Goal: Check status: Check status

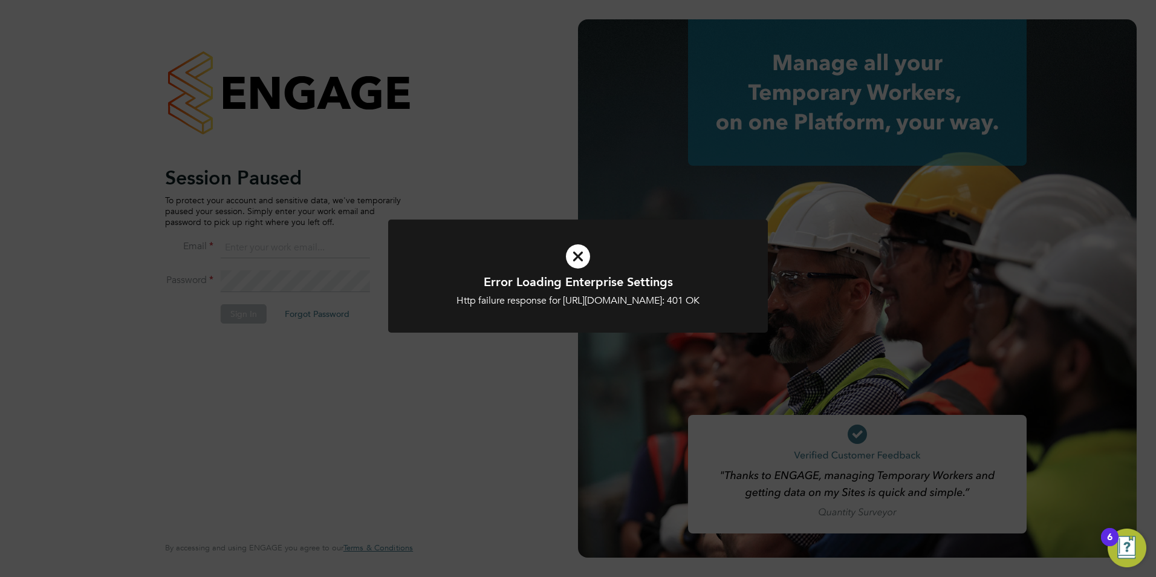
type input "toby.gibbs@citycalling.com"
click at [581, 247] on icon at bounding box center [578, 256] width 314 height 47
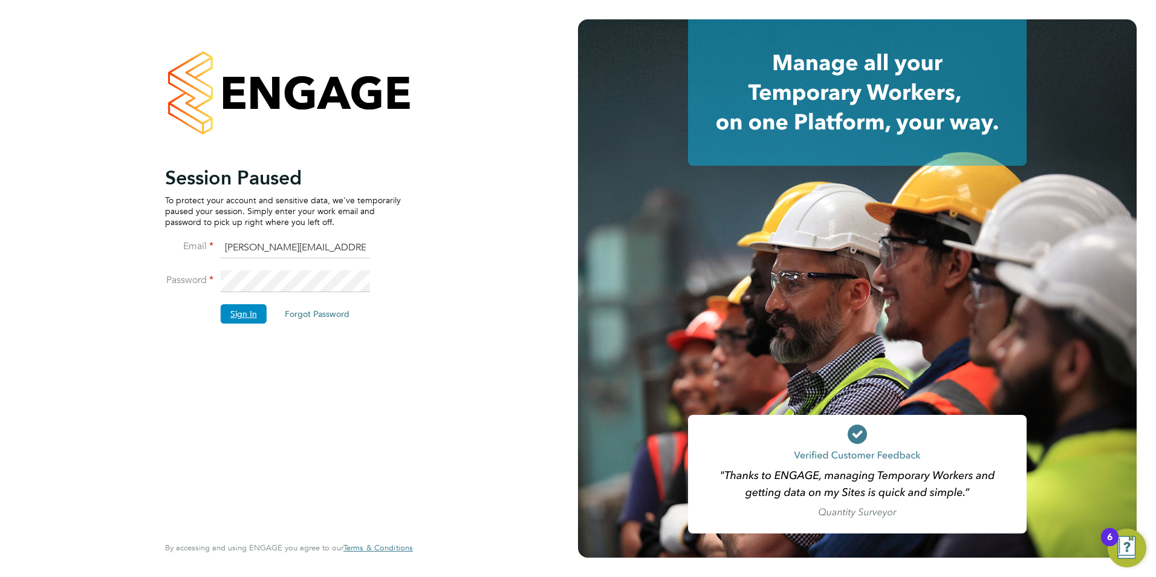
click at [239, 316] on button "Sign In" at bounding box center [244, 313] width 46 height 19
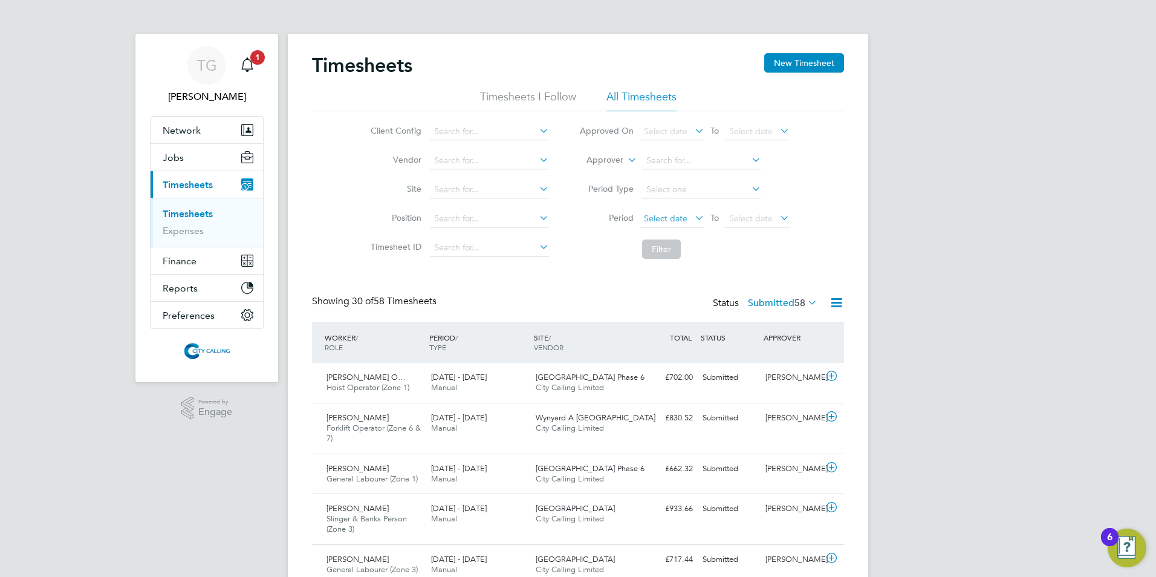
click at [662, 219] on span "Select date" at bounding box center [666, 218] width 44 height 11
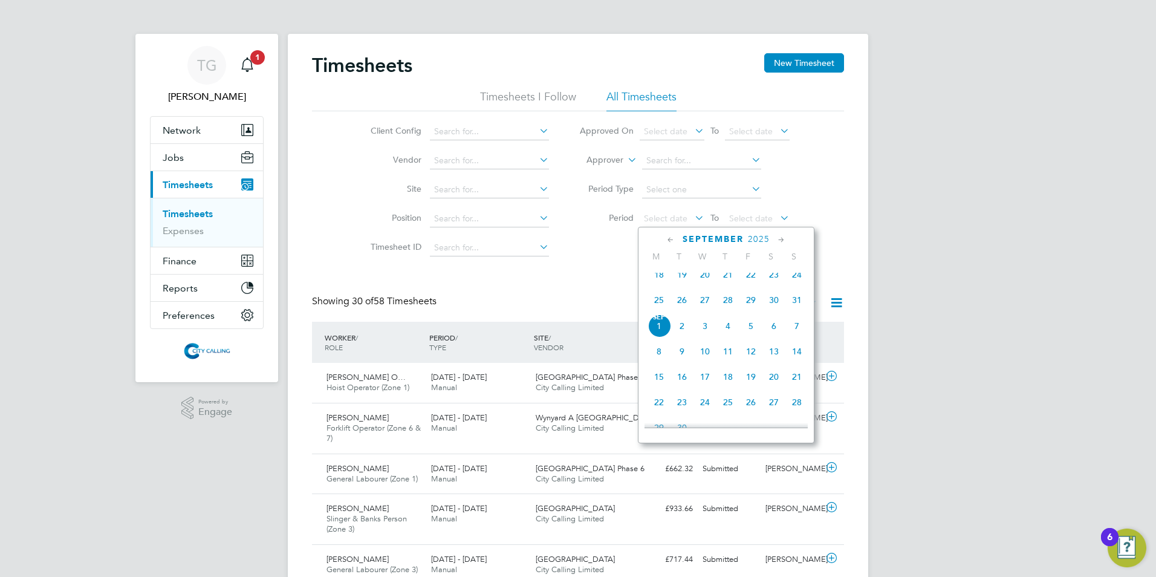
click at [658, 307] on span "25" at bounding box center [658, 299] width 23 height 23
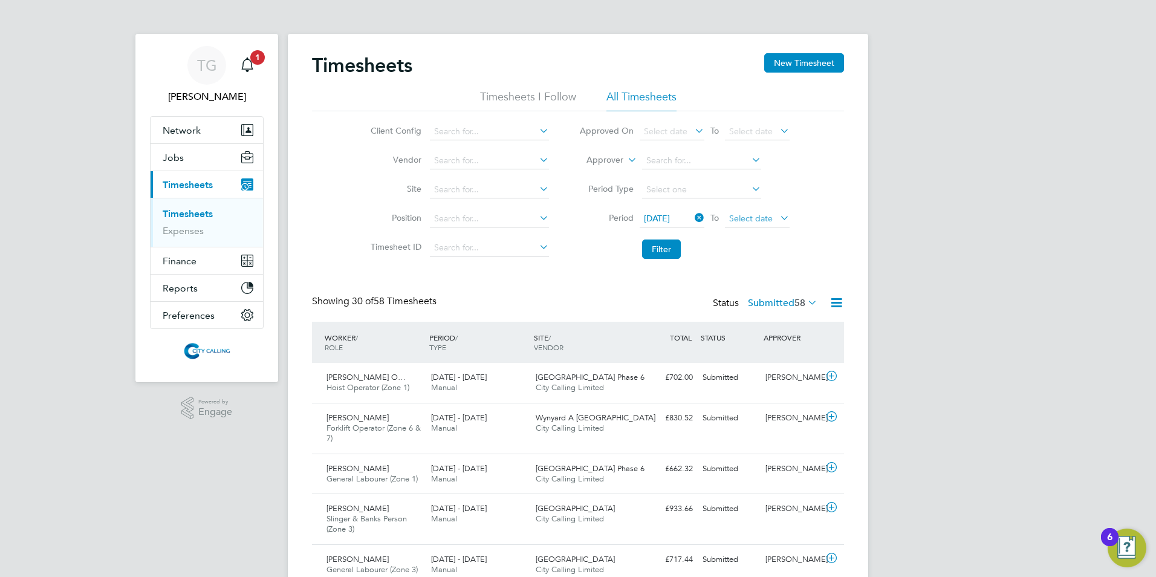
click at [745, 215] on span "Select date" at bounding box center [751, 218] width 44 height 11
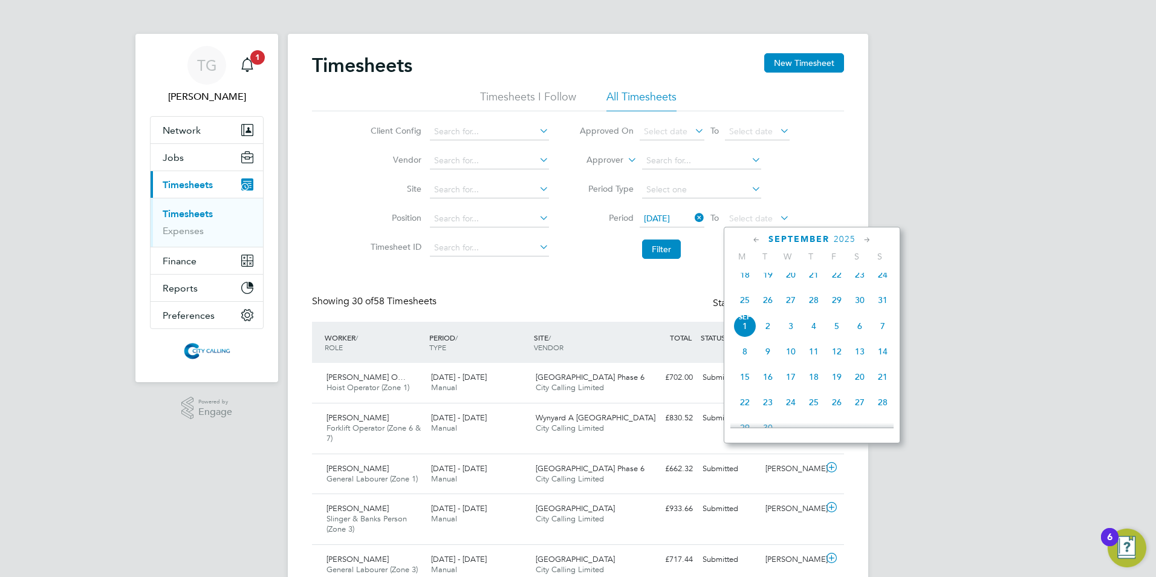
drag, startPoint x: 883, startPoint y: 309, endPoint x: 872, endPoint y: 308, distance: 10.9
click at [880, 309] on span "31" at bounding box center [882, 299] width 23 height 23
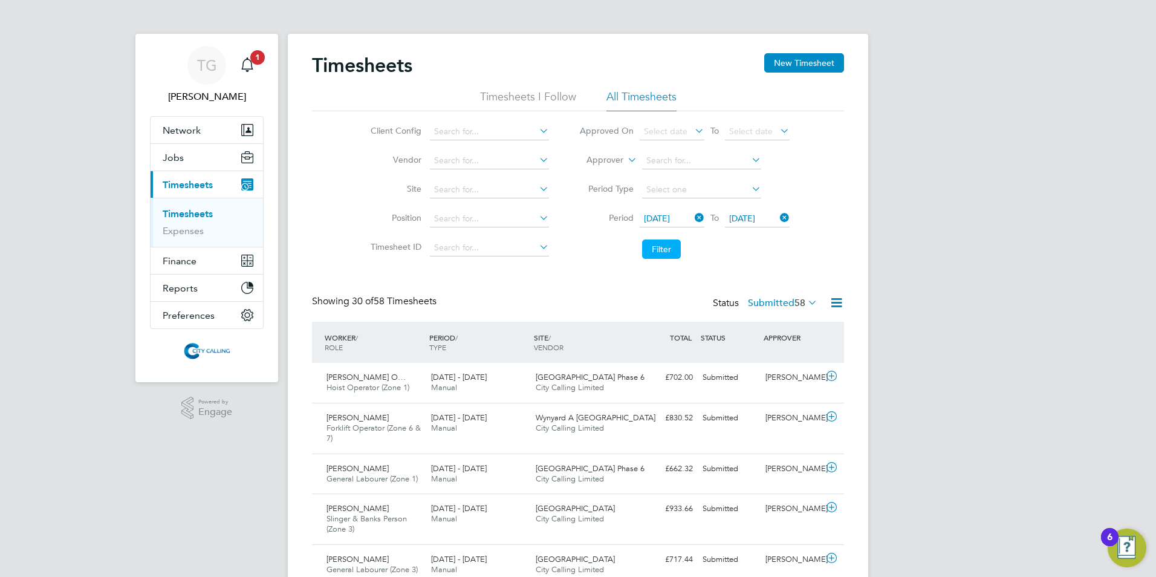
click at [659, 248] on button "Filter" at bounding box center [661, 248] width 39 height 19
click at [772, 302] on label "Submitted 50" at bounding box center [783, 303] width 70 height 12
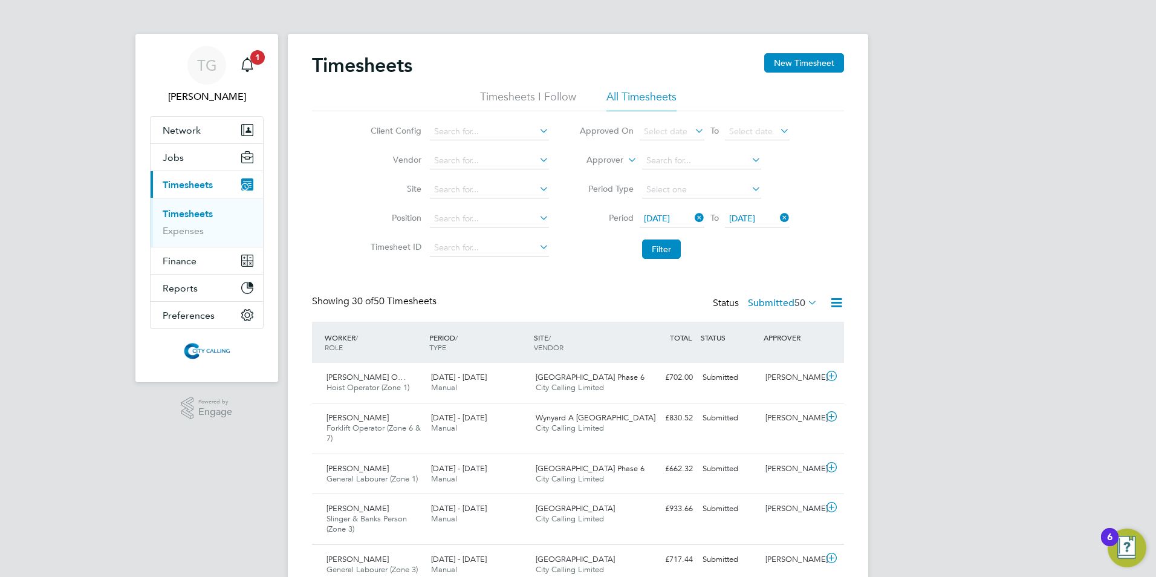
click at [665, 217] on span "[DATE]" at bounding box center [657, 218] width 26 height 11
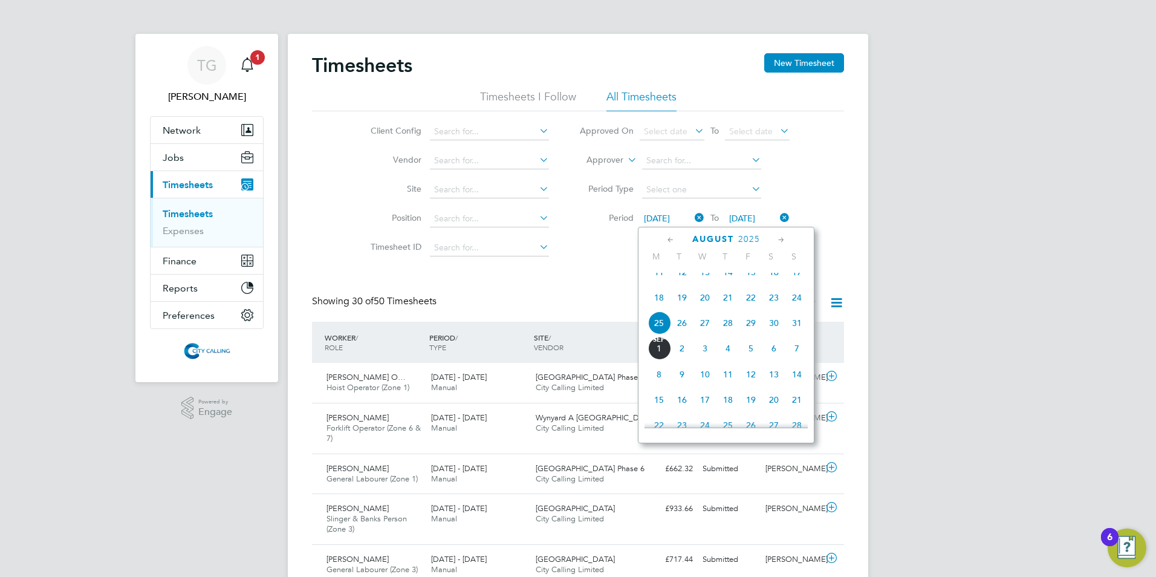
click at [658, 306] on span "18" at bounding box center [658, 297] width 23 height 23
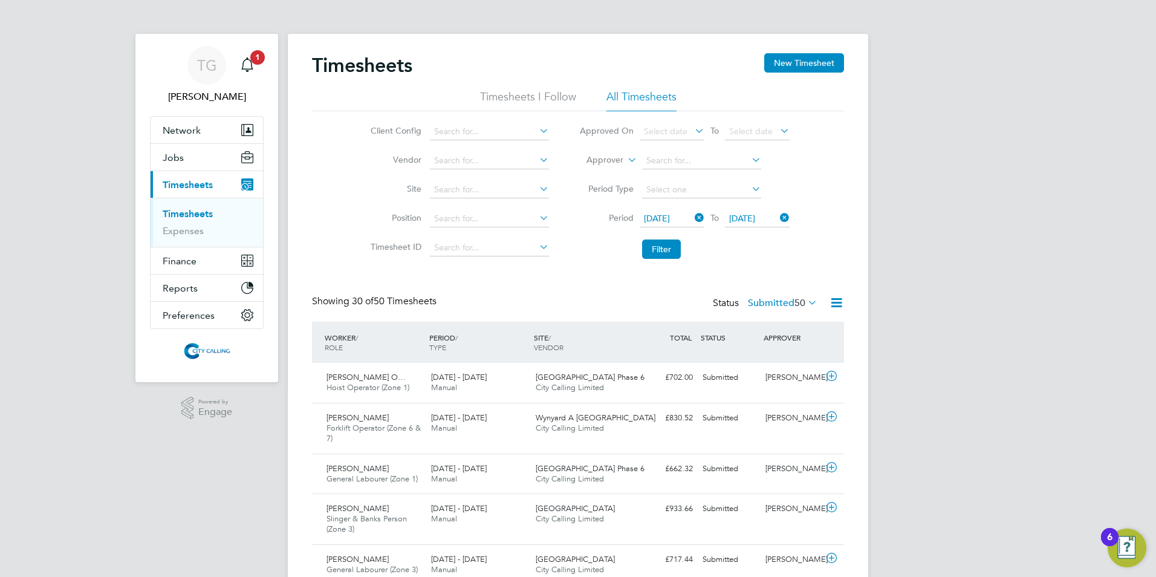
click at [746, 215] on span "[DATE]" at bounding box center [742, 218] width 26 height 11
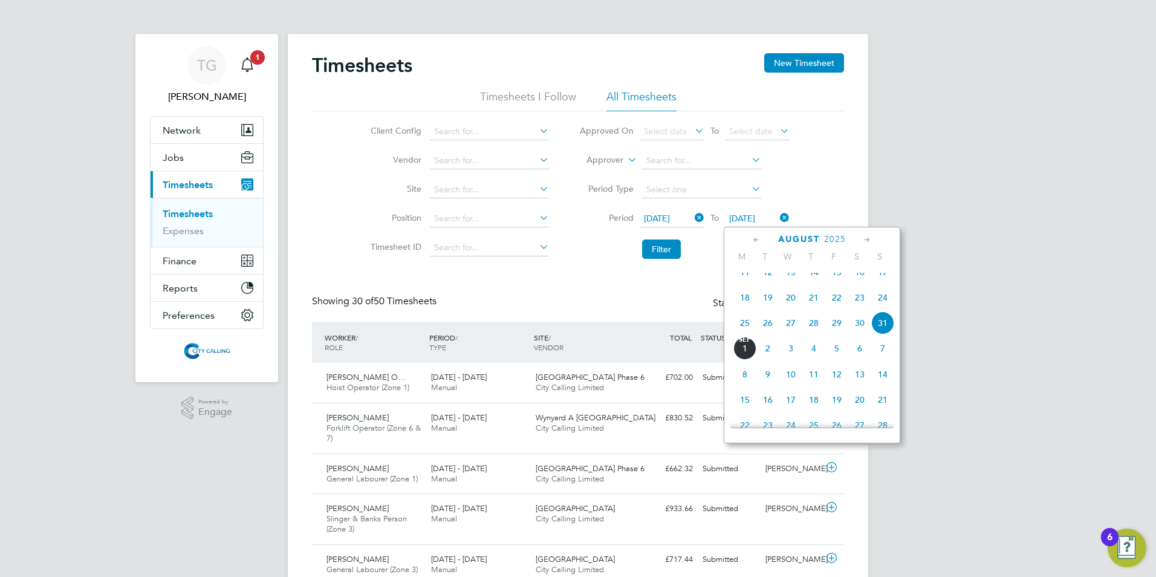
click at [880, 306] on span "24" at bounding box center [882, 297] width 23 height 23
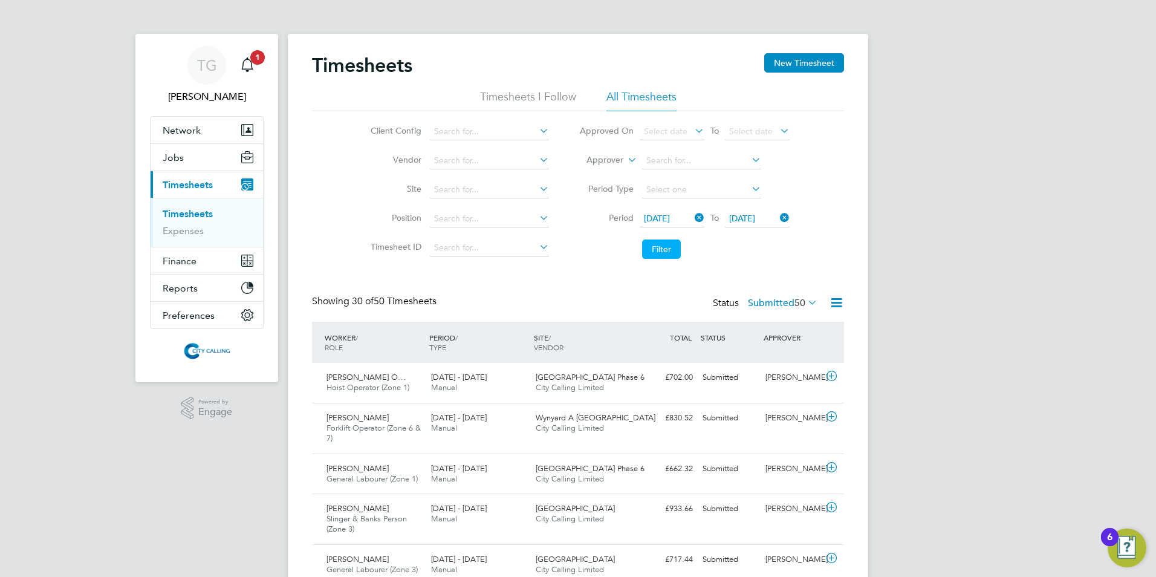
click at [664, 250] on button "Filter" at bounding box center [661, 248] width 39 height 19
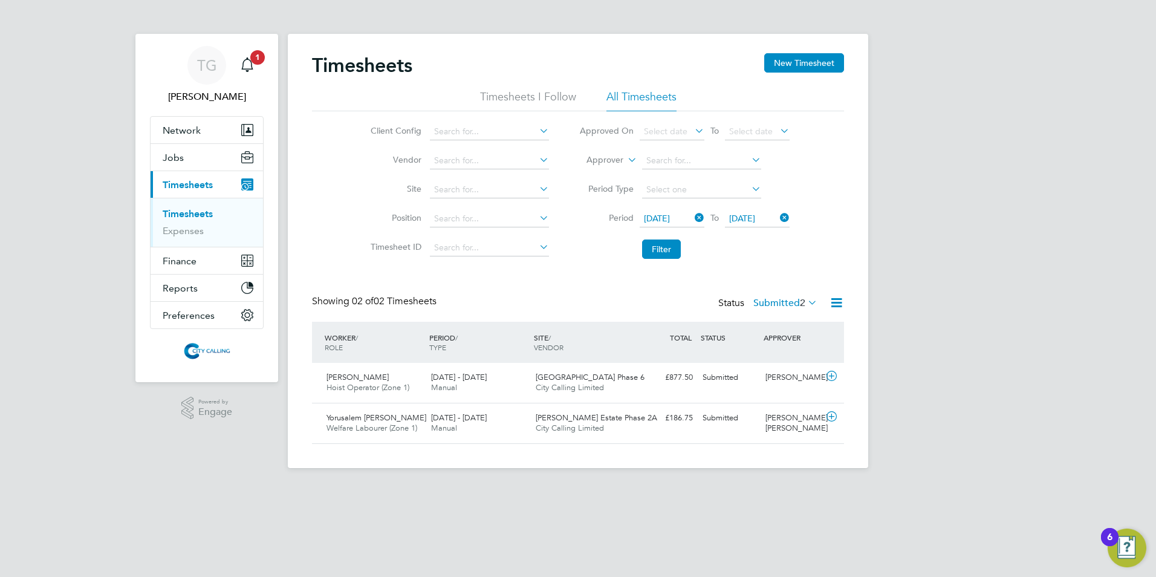
click at [769, 303] on label "Submitted 2" at bounding box center [785, 303] width 64 height 12
click at [571, 288] on div "Timesheets New Timesheet Timesheets I Follow All Timesheets Client Config Vendo…" at bounding box center [578, 248] width 532 height 390
click at [759, 415] on div "Submitted" at bounding box center [729, 418] width 63 height 20
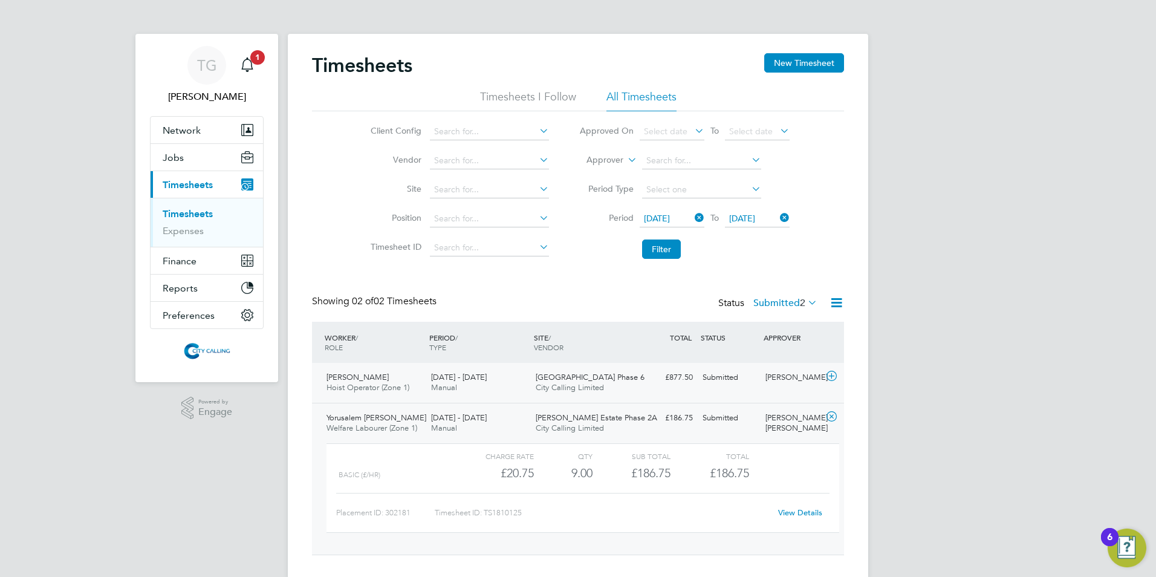
click at [695, 381] on div "£877.50 Submitted" at bounding box center [666, 378] width 63 height 20
